Goal: Use online tool/utility: Use online tool/utility

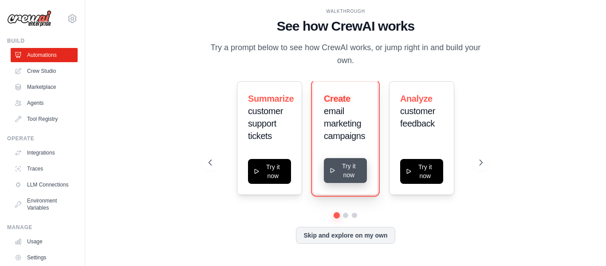
click at [334, 166] on button "Try it now" at bounding box center [345, 170] width 43 height 25
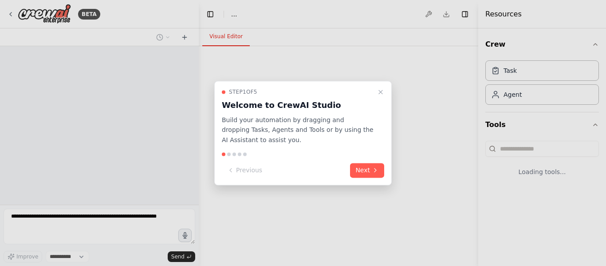
select select "****"
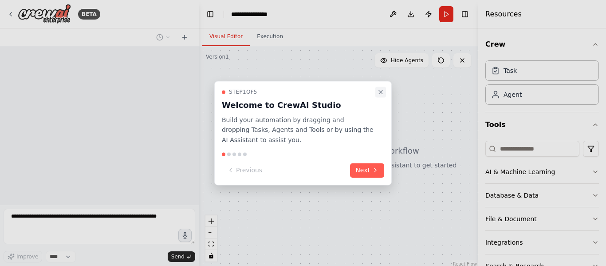
click at [381, 90] on icon "Close walkthrough" at bounding box center [380, 91] width 7 height 7
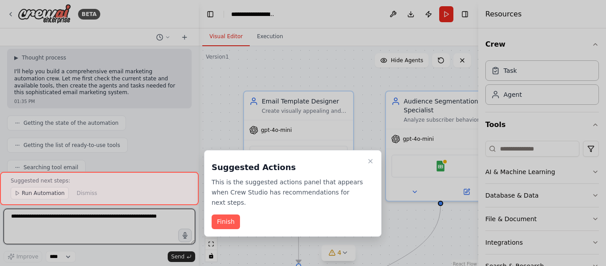
scroll to position [896, 0]
